Goal: Task Accomplishment & Management: Manage account settings

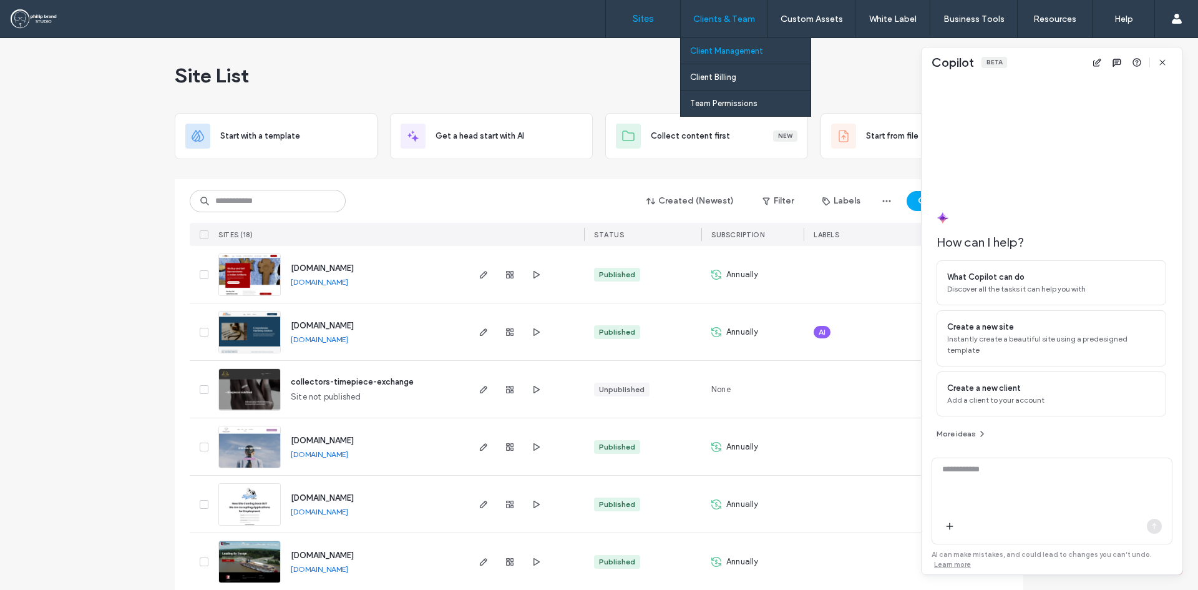
click at [728, 51] on label "Client Management" at bounding box center [726, 50] width 73 height 9
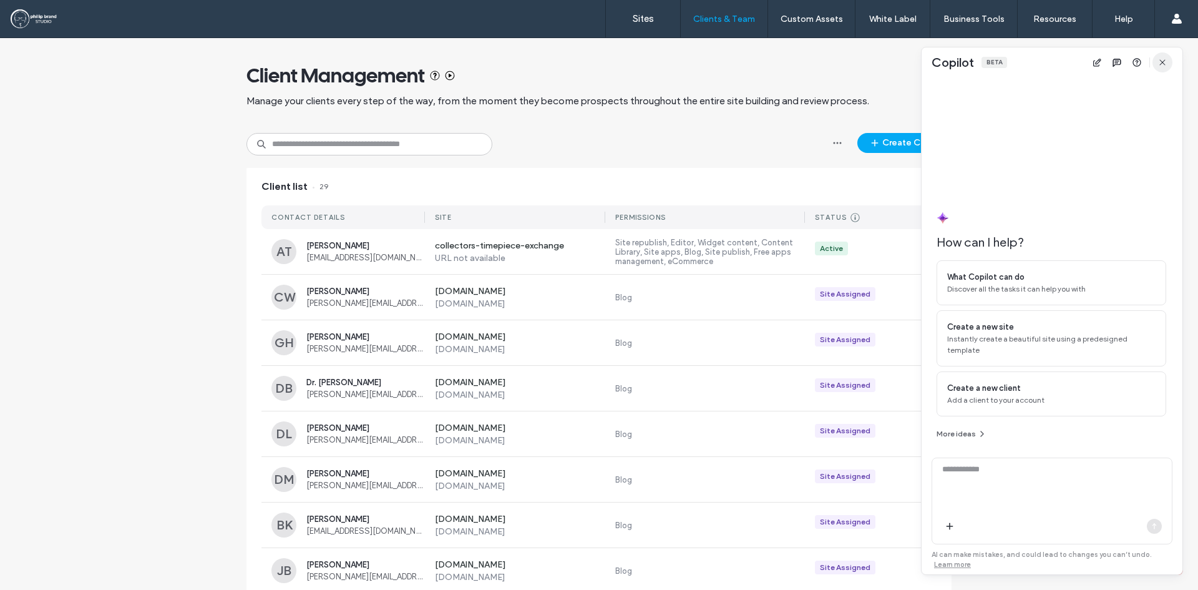
click at [1163, 64] on icon "button" at bounding box center [1163, 62] width 10 height 10
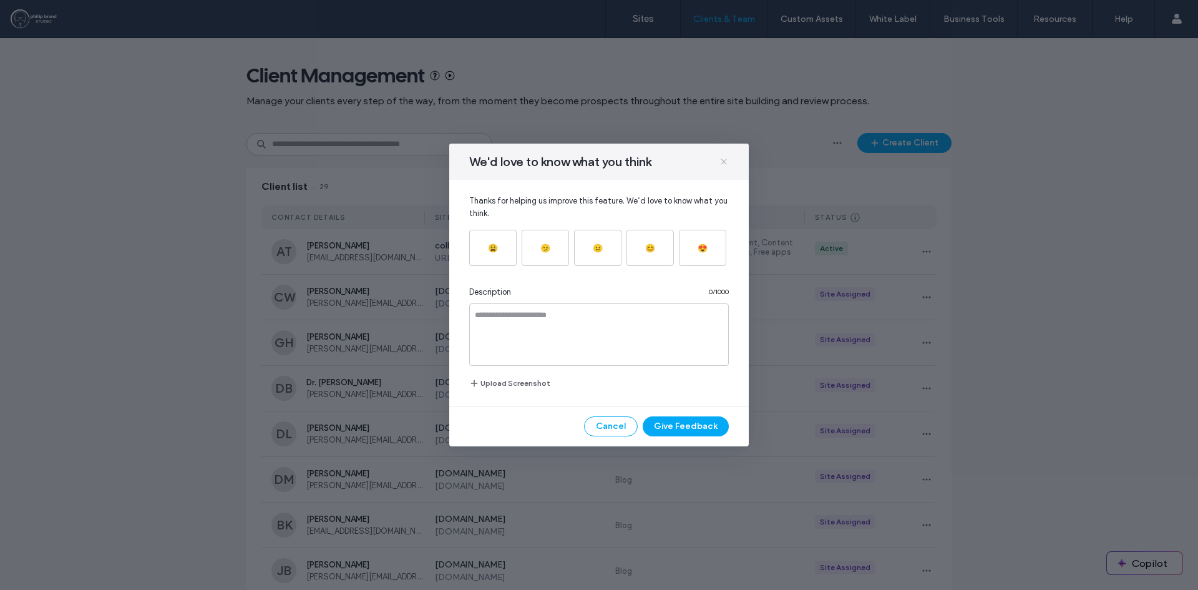
click at [725, 164] on icon at bounding box center [724, 162] width 10 height 10
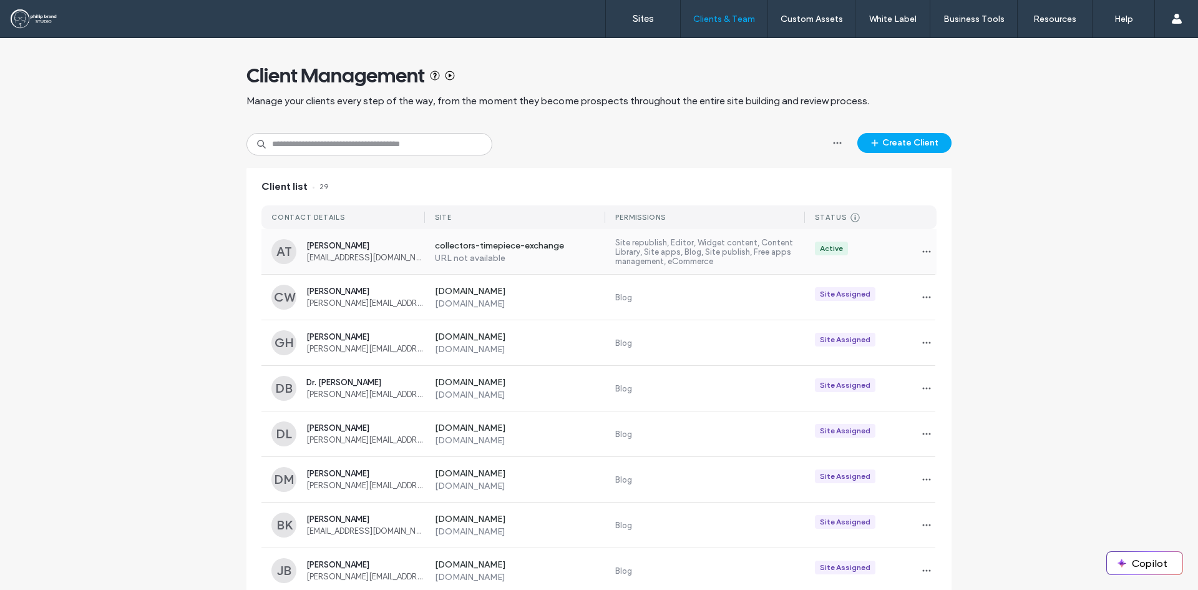
click at [883, 250] on div "Active" at bounding box center [871, 251] width 132 height 20
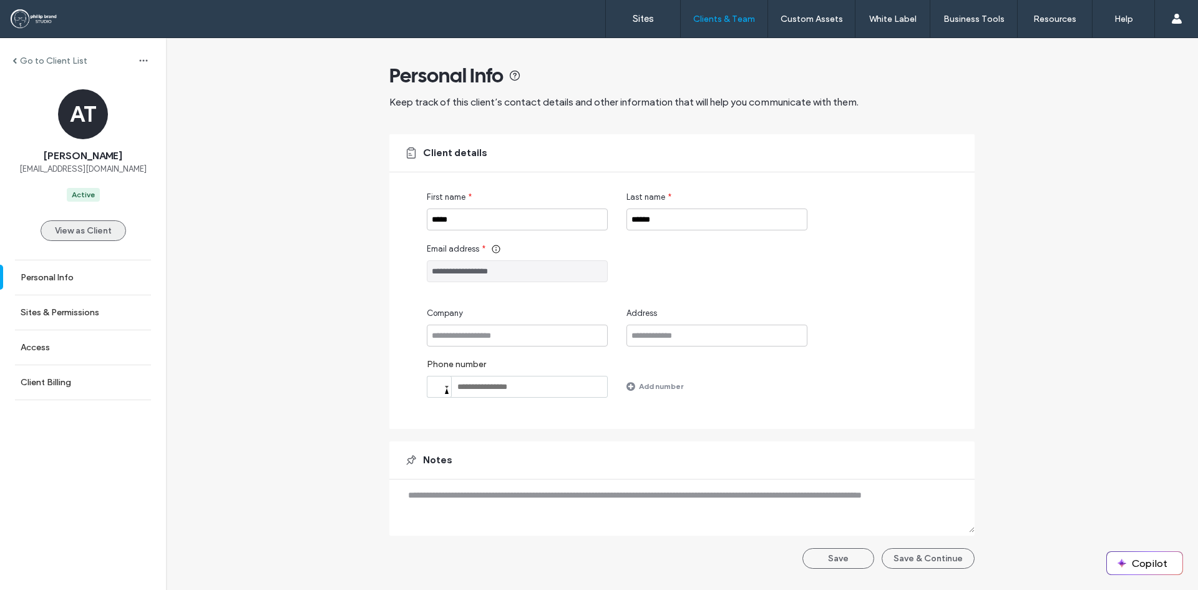
click at [105, 230] on button "View as Client" at bounding box center [83, 230] width 85 height 21
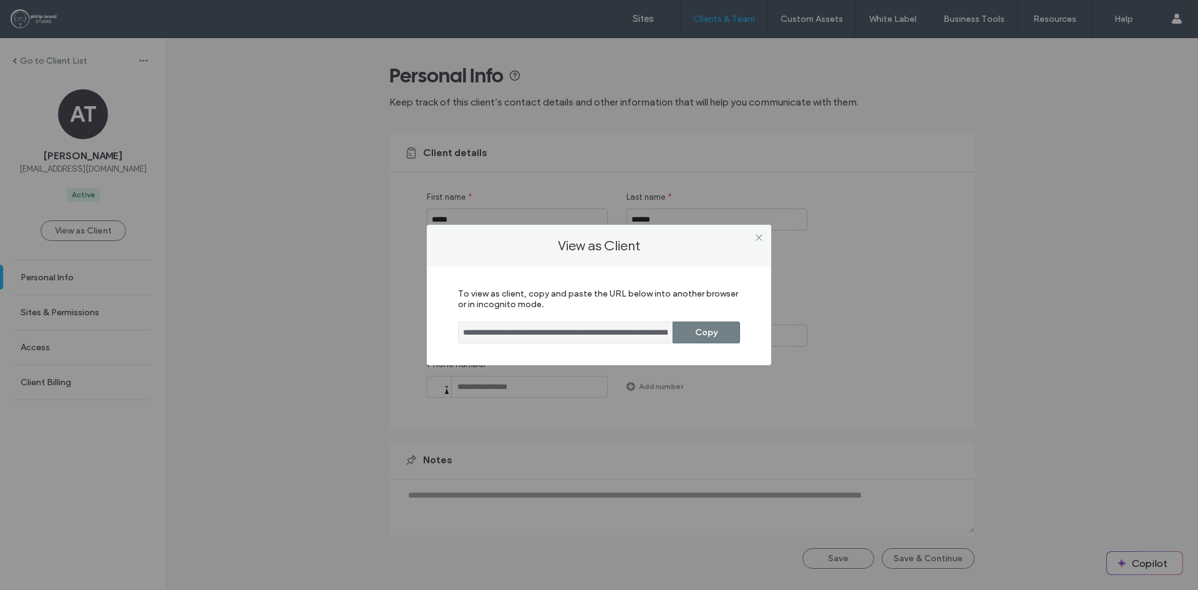
click at [698, 331] on button "Copy" at bounding box center [706, 332] width 67 height 22
click at [759, 234] on icon at bounding box center [758, 237] width 9 height 9
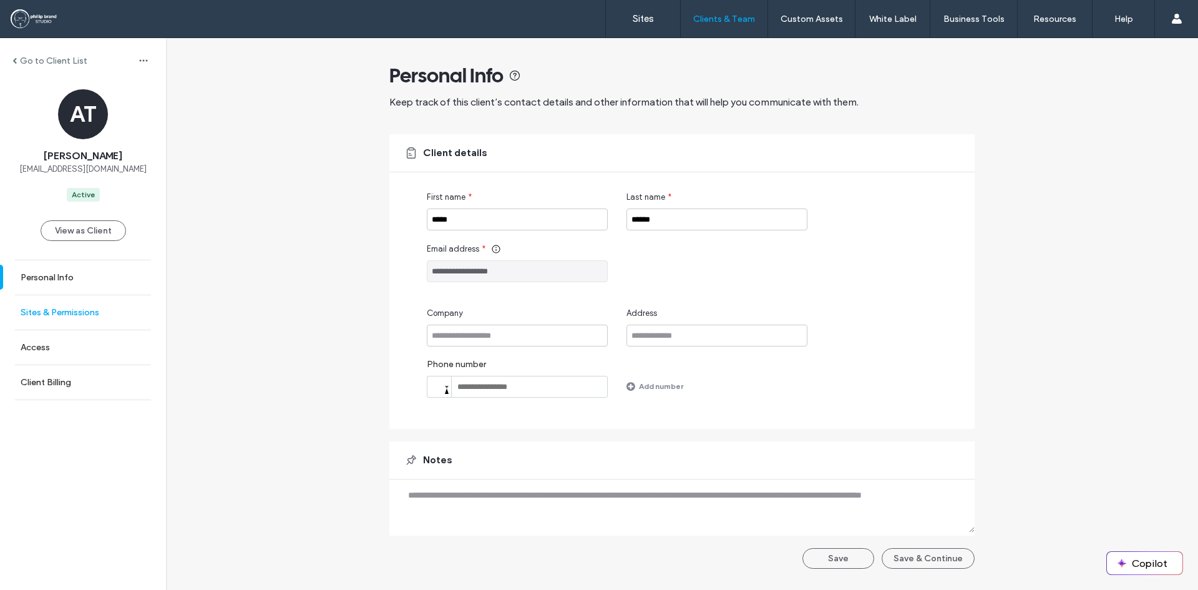
click at [78, 316] on label "Sites & Permissions" at bounding box center [60, 312] width 79 height 11
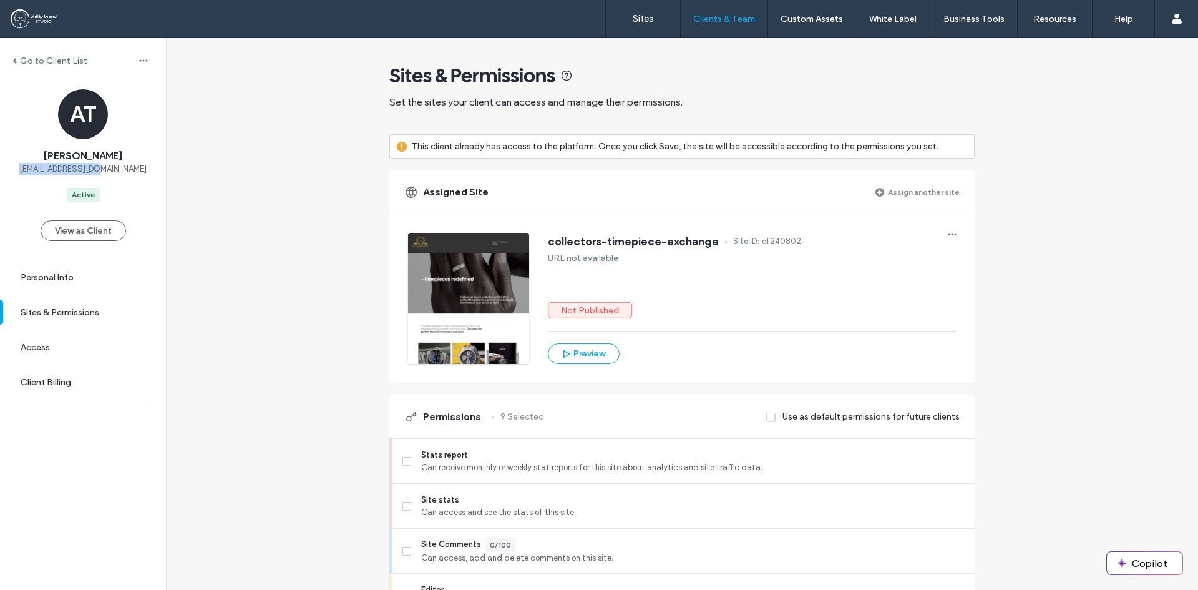
drag, startPoint x: 127, startPoint y: 170, endPoint x: 37, endPoint y: 168, distance: 89.3
click at [37, 168] on div "AT [PERSON_NAME] [EMAIL_ADDRESS][DOMAIN_NAME] Active" at bounding box center [83, 145] width 166 height 112
copy span "[EMAIL_ADDRESS][DOMAIN_NAME]"
click at [464, 256] on div at bounding box center [468, 298] width 121 height 131
click at [766, 241] on span "ef240802" at bounding box center [781, 241] width 39 height 12
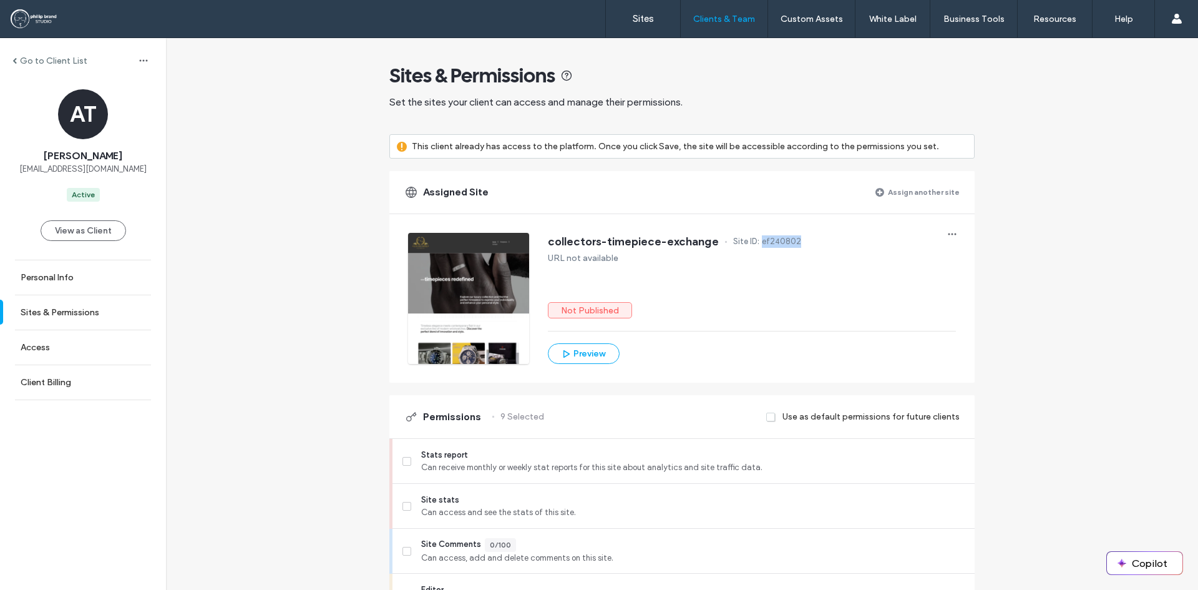
click at [766, 241] on span "ef240802" at bounding box center [781, 241] width 39 height 12
copy span "ef240802"
click at [643, 22] on label "Sites" at bounding box center [643, 18] width 21 height 11
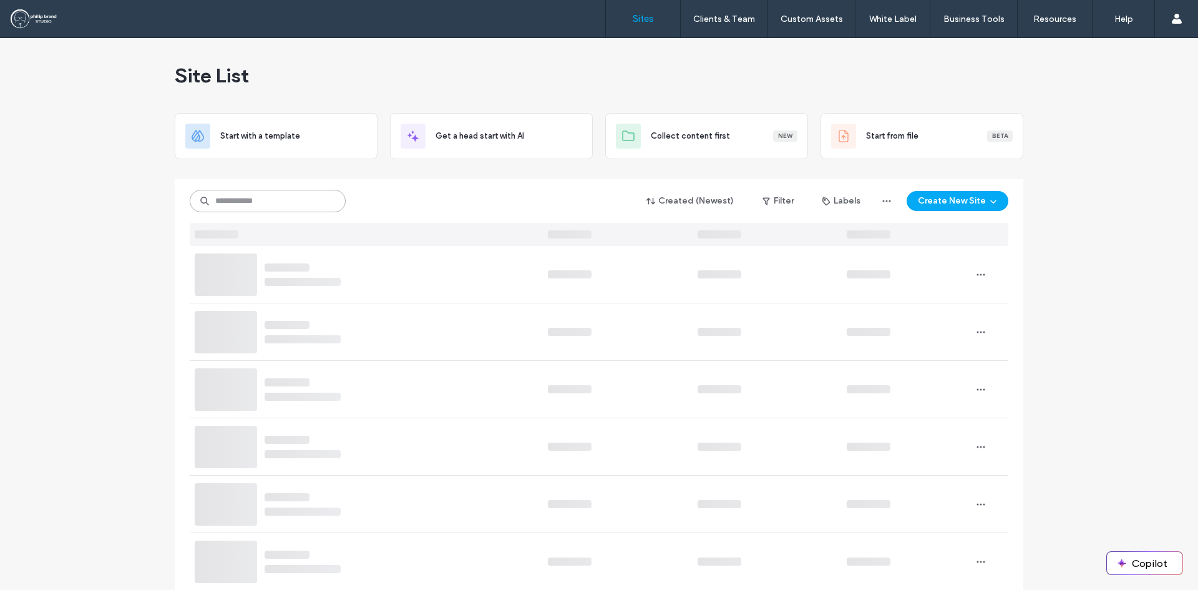
click at [294, 193] on input at bounding box center [268, 201] width 156 height 22
